Goal: Find specific page/section: Find specific page/section

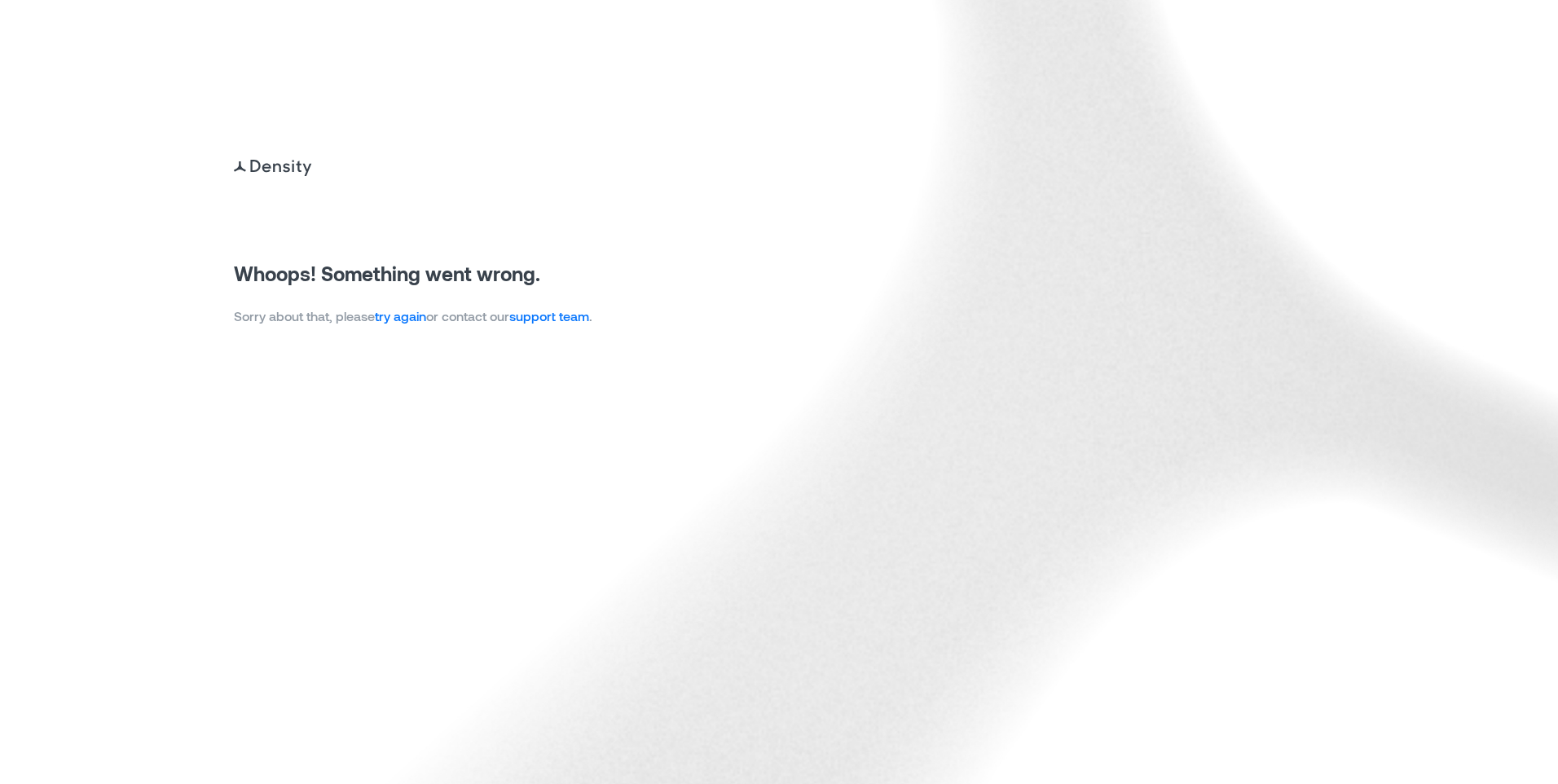
click at [390, 317] on link "try again" at bounding box center [401, 315] width 51 height 15
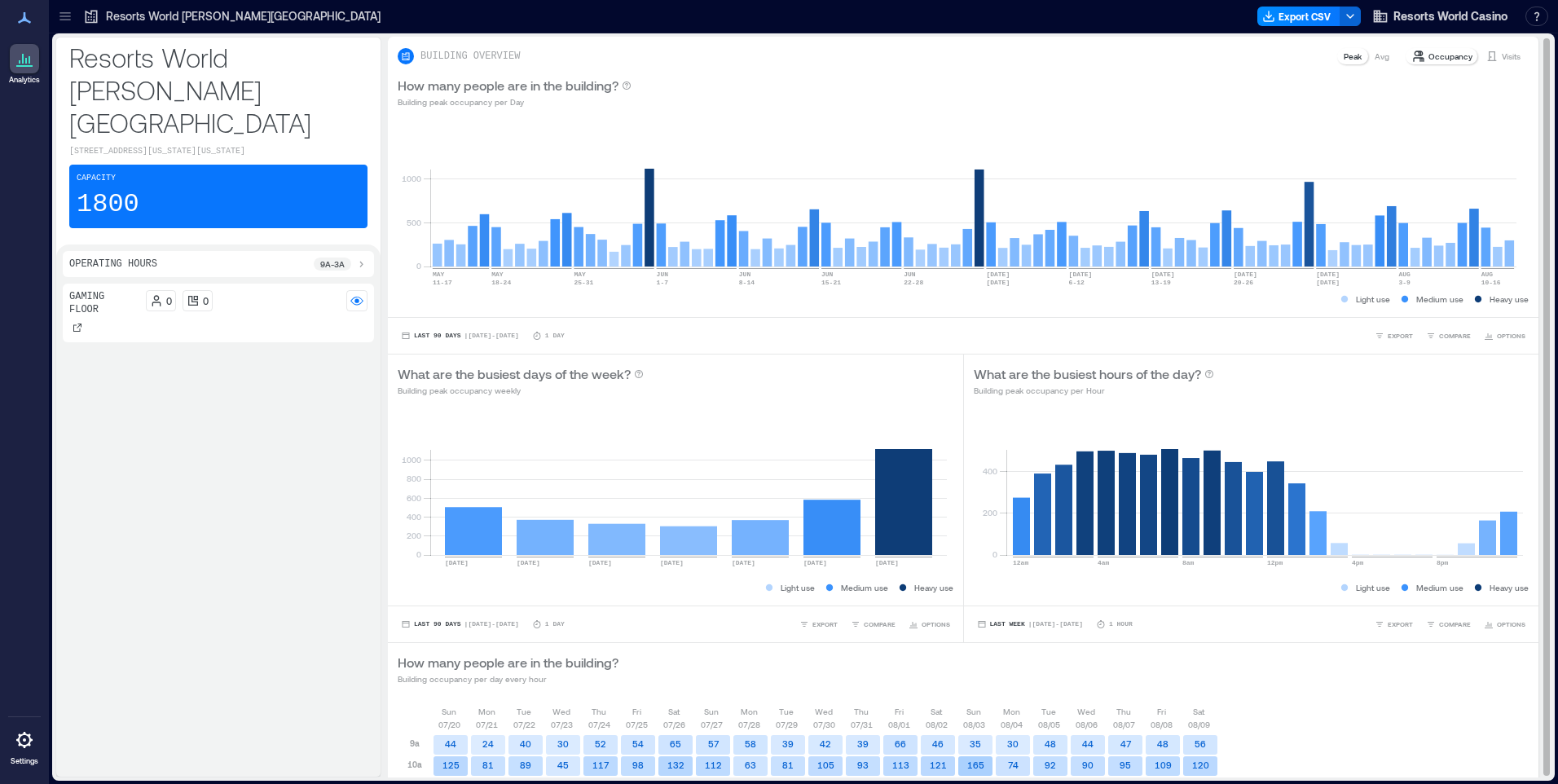
click at [1497, 64] on div "Visits" at bounding box center [1503, 55] width 48 height 16
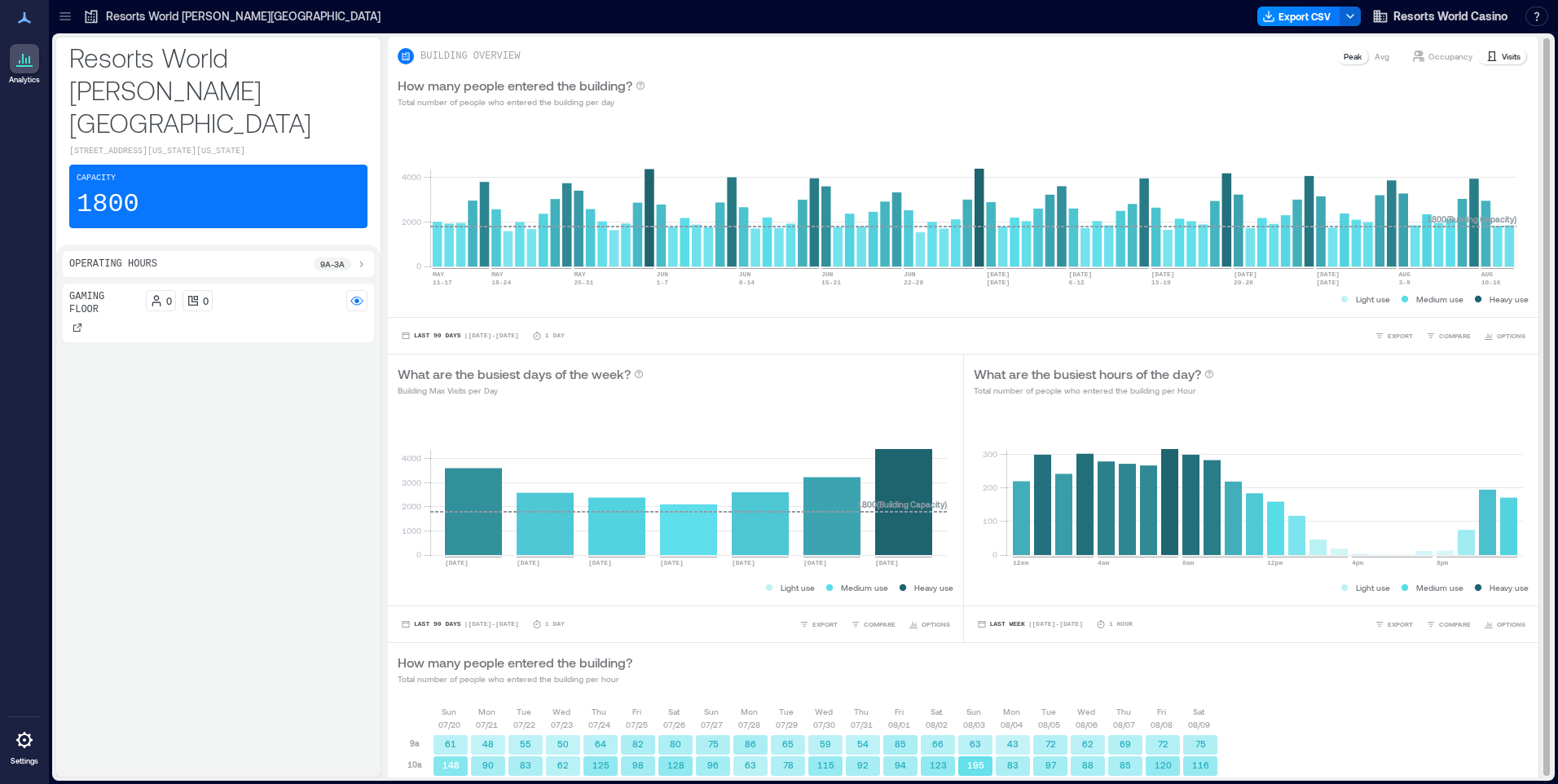
click at [1502, 55] on p "Visits" at bounding box center [1511, 55] width 19 height 13
